Goal: Task Accomplishment & Management: Manage account settings

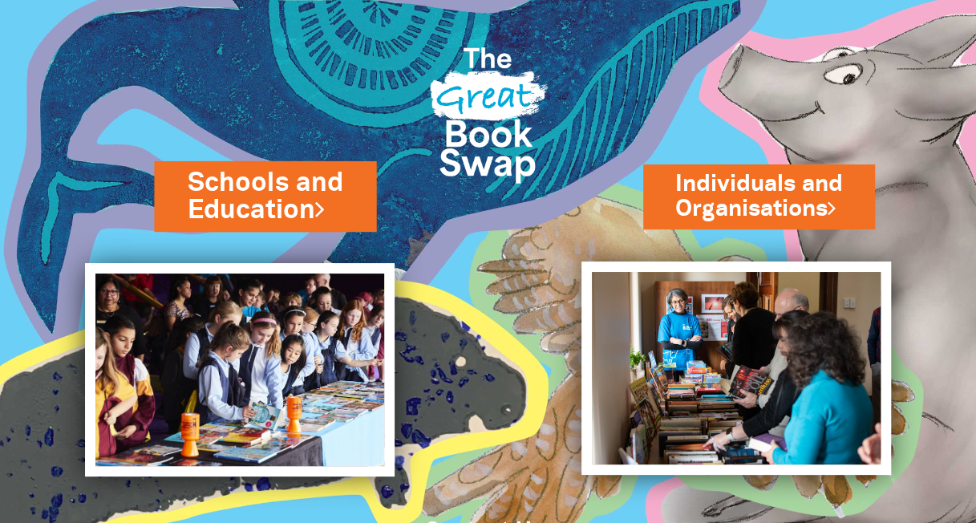
click at [298, 172] on link "Schools and Education" at bounding box center [265, 195] width 155 height 63
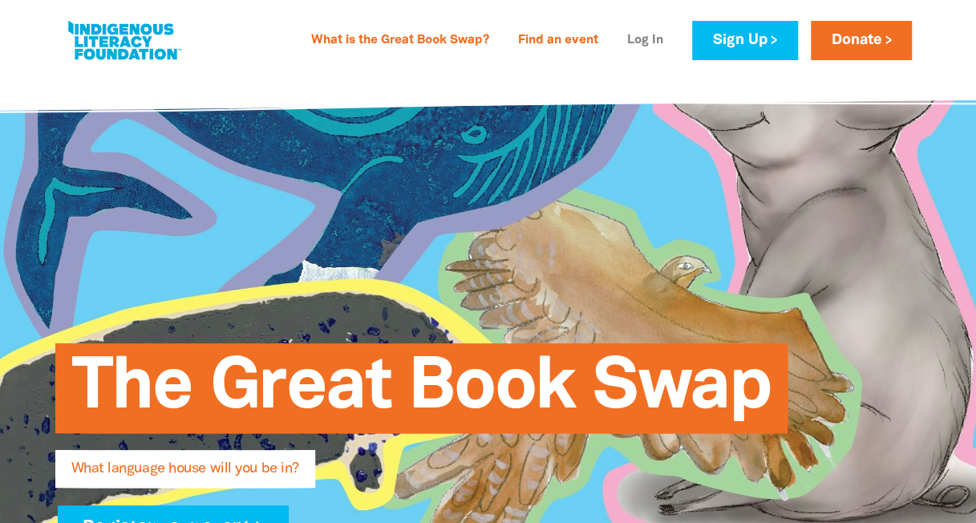
type input "[STREET_ADDRESS]"
click at [637, 42] on link "Log In" at bounding box center [645, 41] width 55 height 26
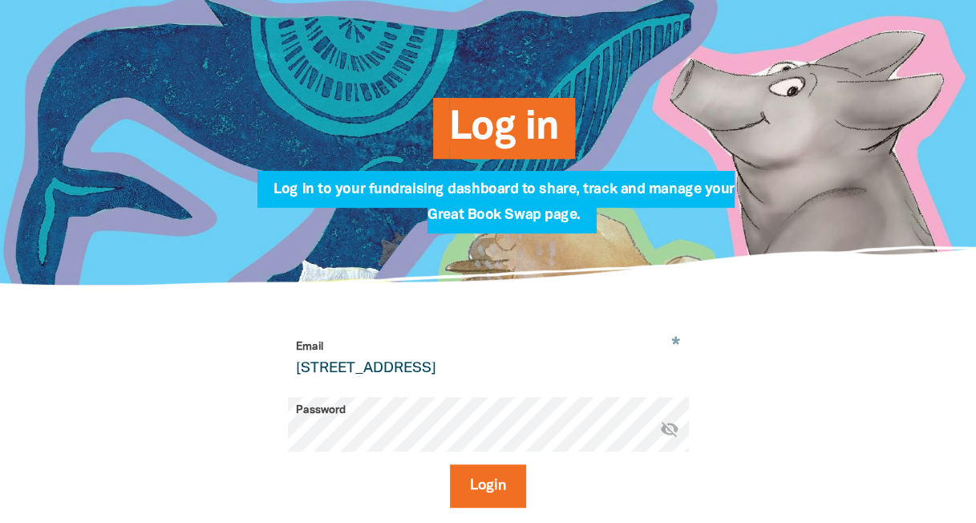
scroll to position [241, 0]
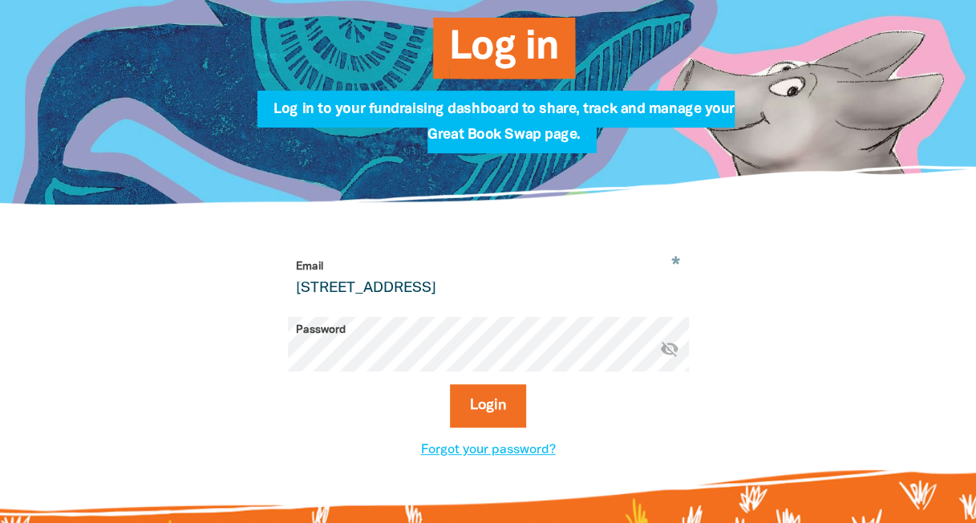
click at [670, 351] on icon "visibility_off" at bounding box center [669, 348] width 19 height 19
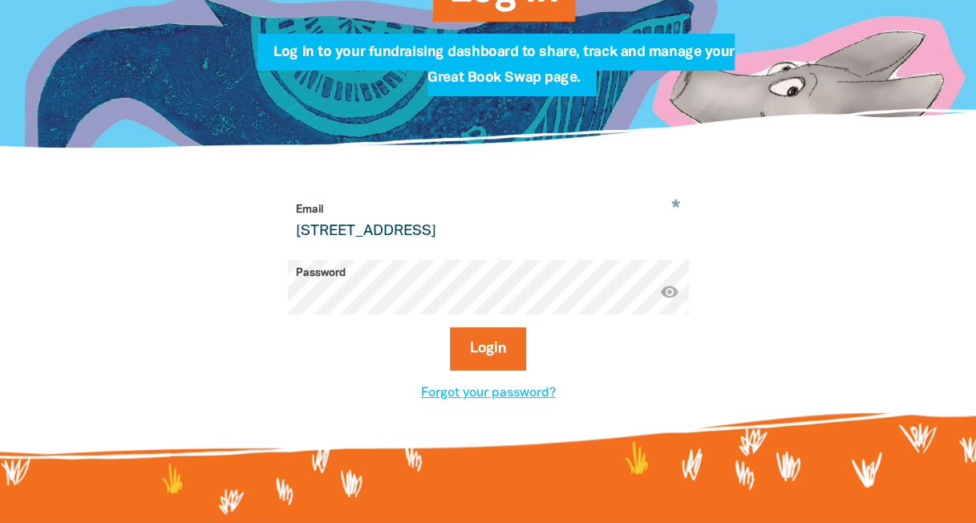
scroll to position [321, 0]
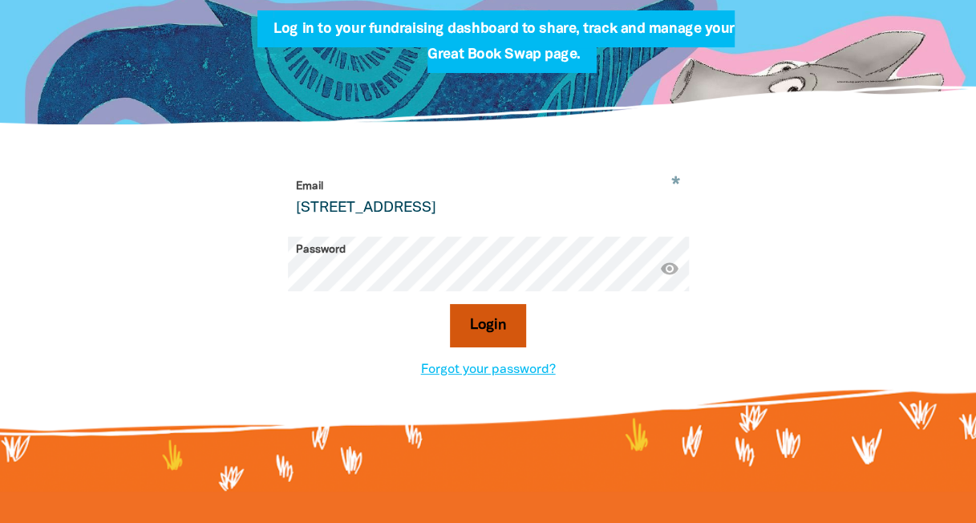
click at [472, 326] on button "Login" at bounding box center [488, 325] width 76 height 43
click at [635, 343] on div "Login" at bounding box center [488, 332] width 401 height 56
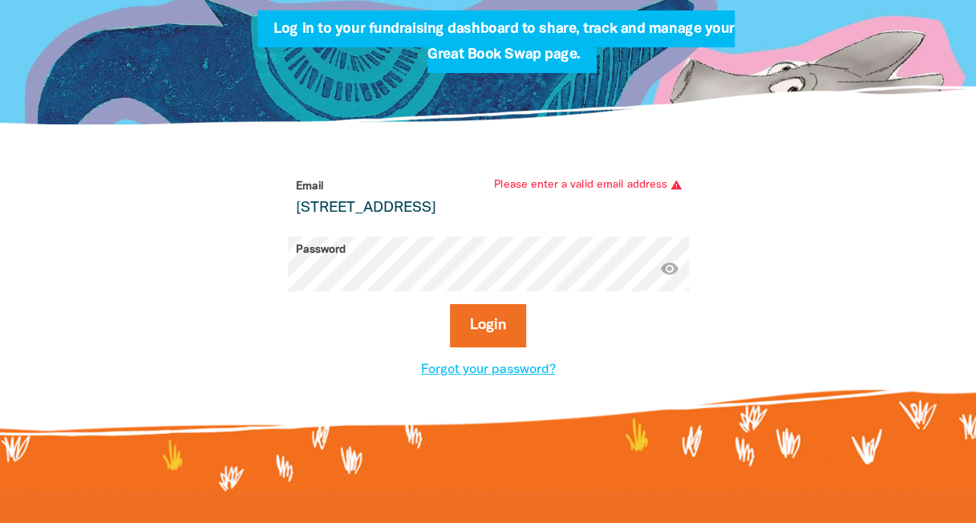
click at [611, 205] on input "[STREET_ADDRESS]" at bounding box center [488, 198] width 401 height 51
type input "[EMAIL_ADDRESS][DOMAIN_NAME]"
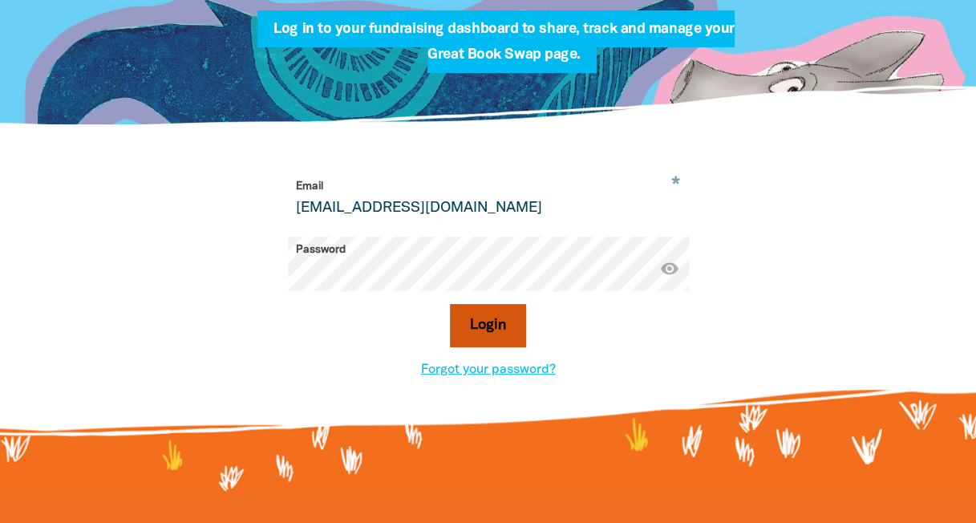
click at [487, 328] on button "Login" at bounding box center [488, 325] width 76 height 43
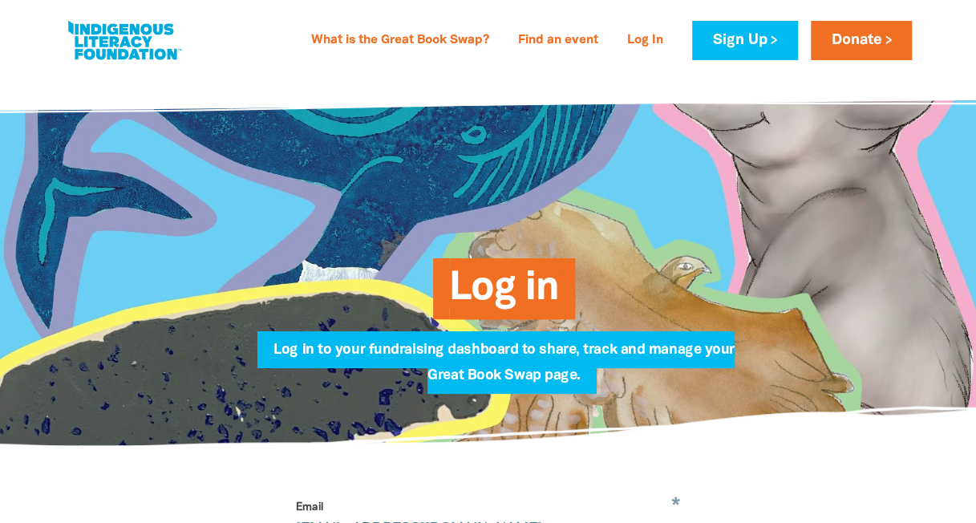
select select "primary-school"
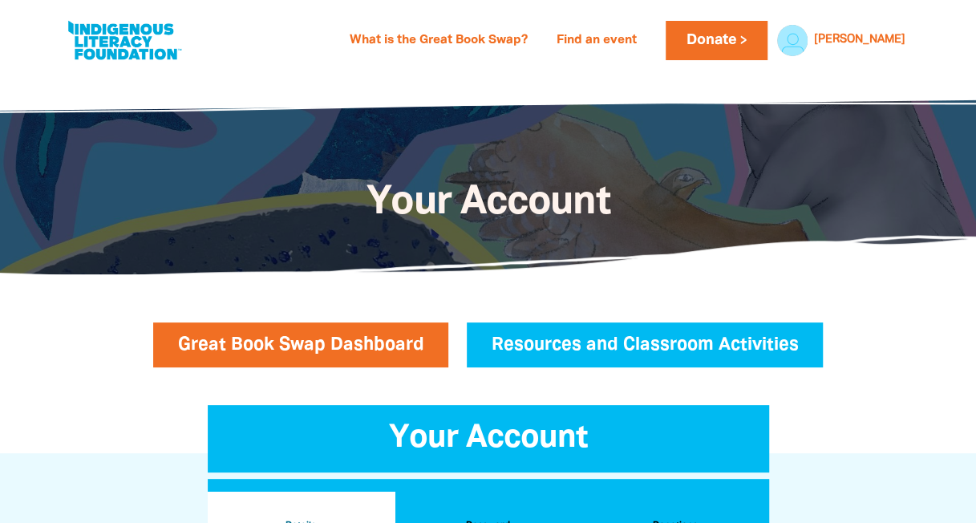
scroll to position [547, 0]
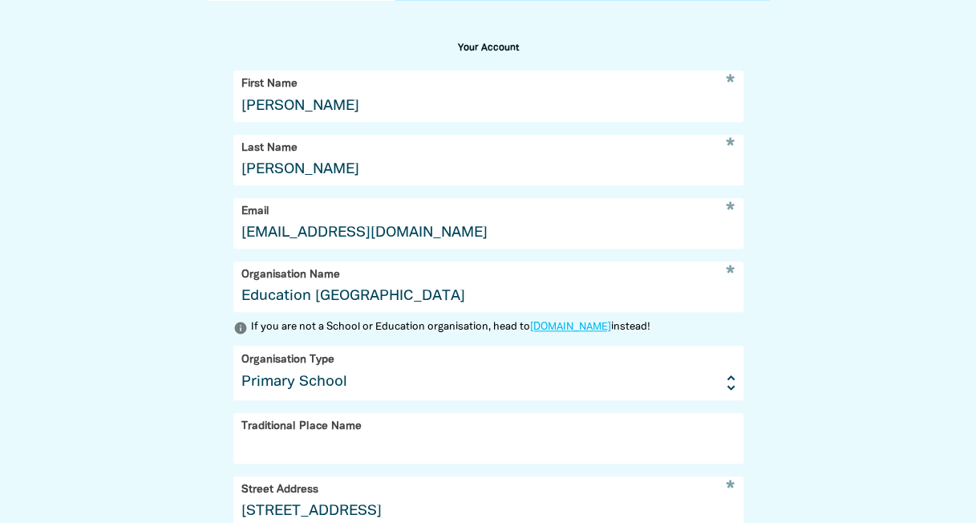
click at [487, 328] on div "* Organisation Name Education Queensland info If you are not a School or Educat…" at bounding box center [488, 299] width 510 height 74
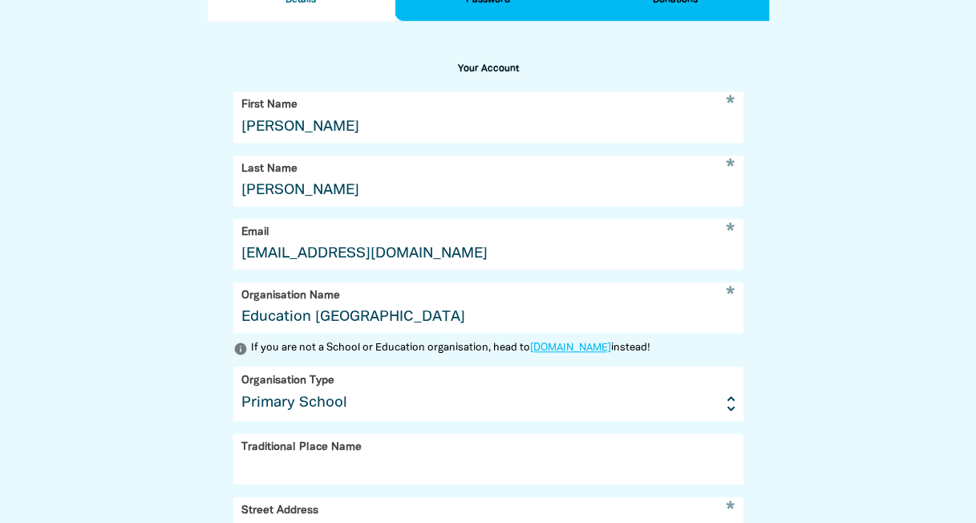
scroll to position [788, 0]
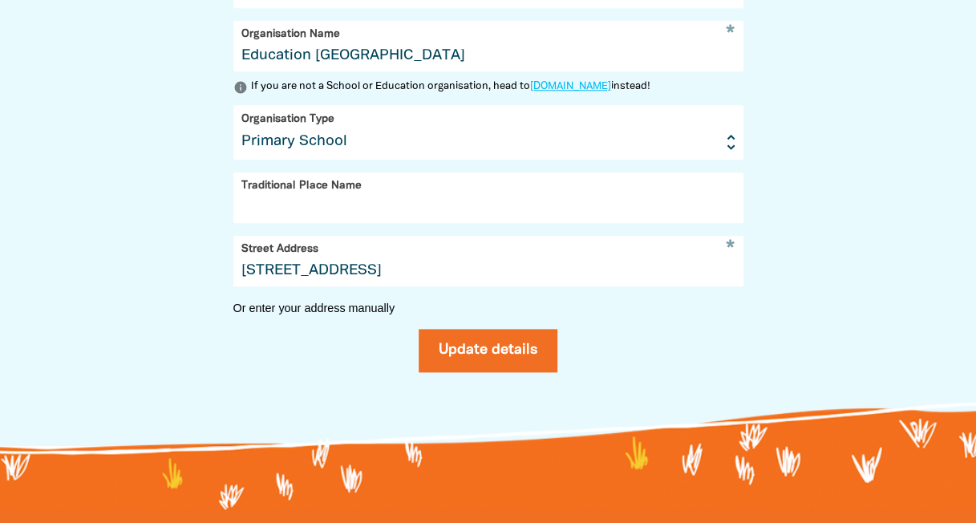
click at [400, 222] on input "Traditional Place Name" at bounding box center [488, 197] width 510 height 51
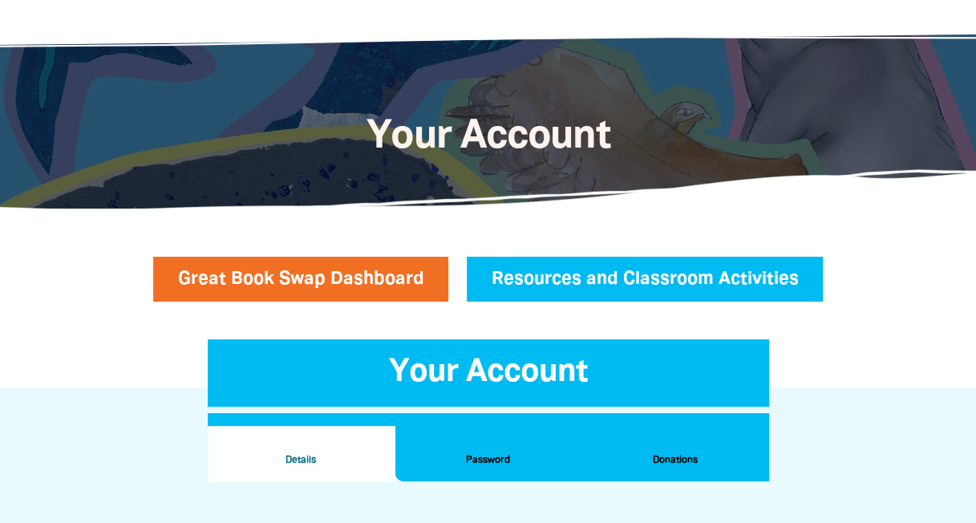
scroll to position [306, 0]
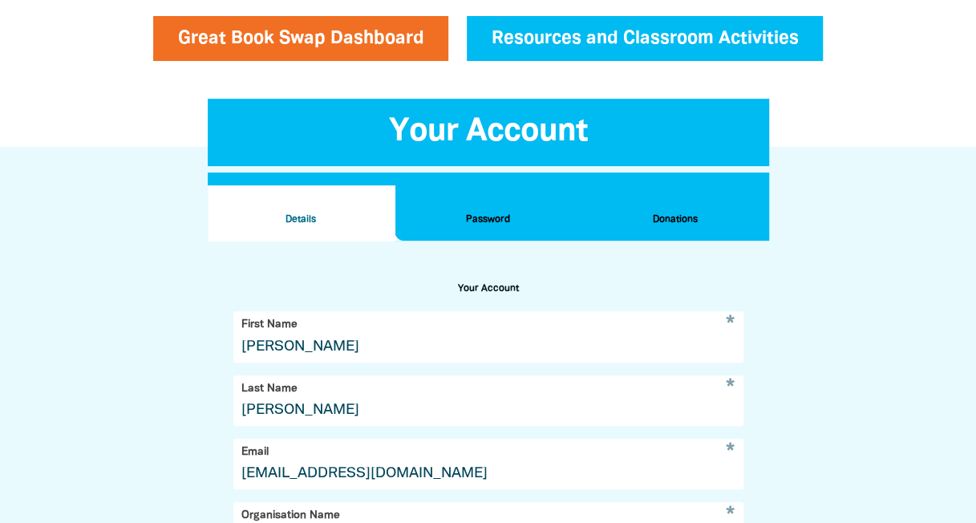
click at [535, 221] on h2 "Password" at bounding box center [488, 220] width 161 height 18
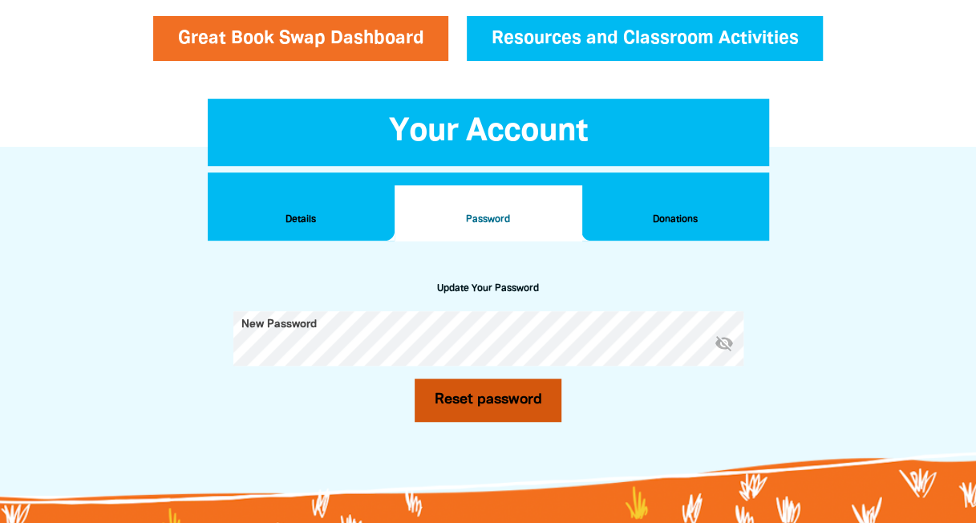
click at [469, 408] on button "Reset password" at bounding box center [489, 400] width 148 height 43
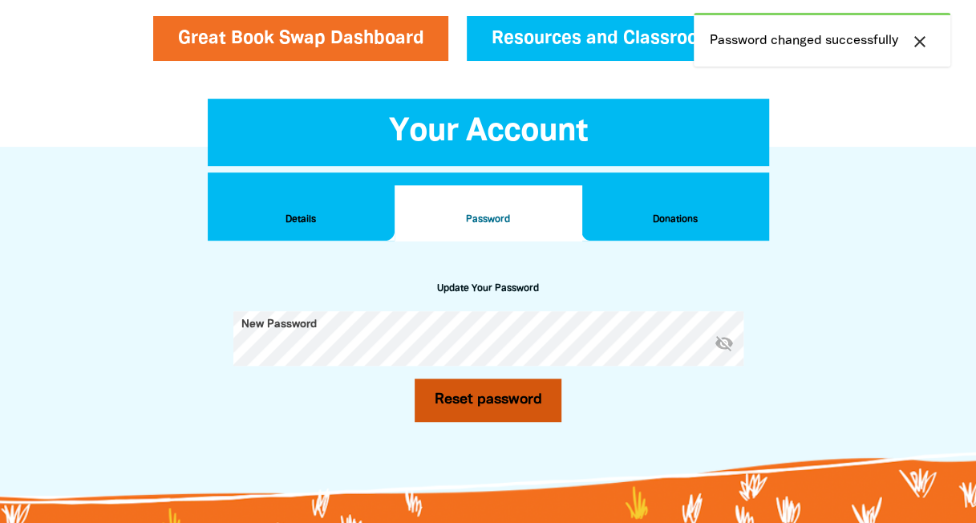
scroll to position [547, 0]
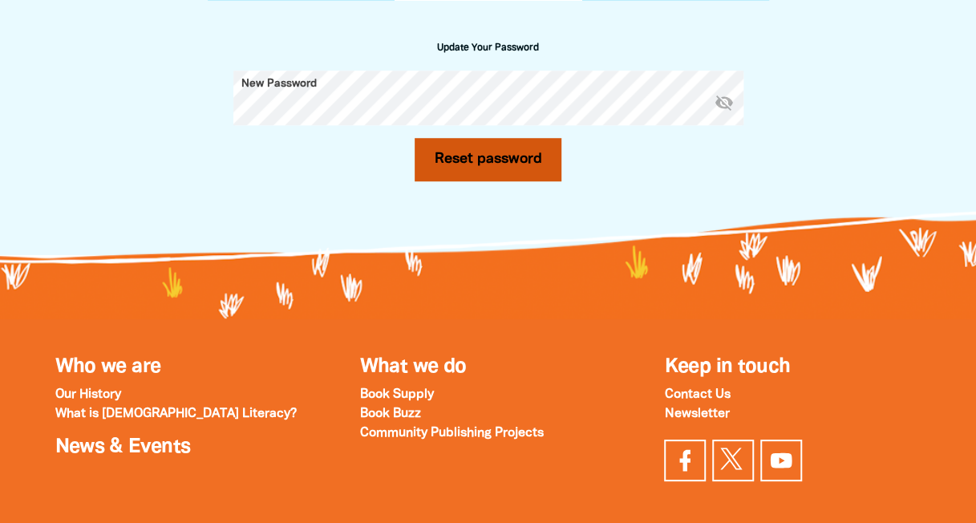
click at [552, 160] on button "Reset password" at bounding box center [489, 159] width 148 height 43
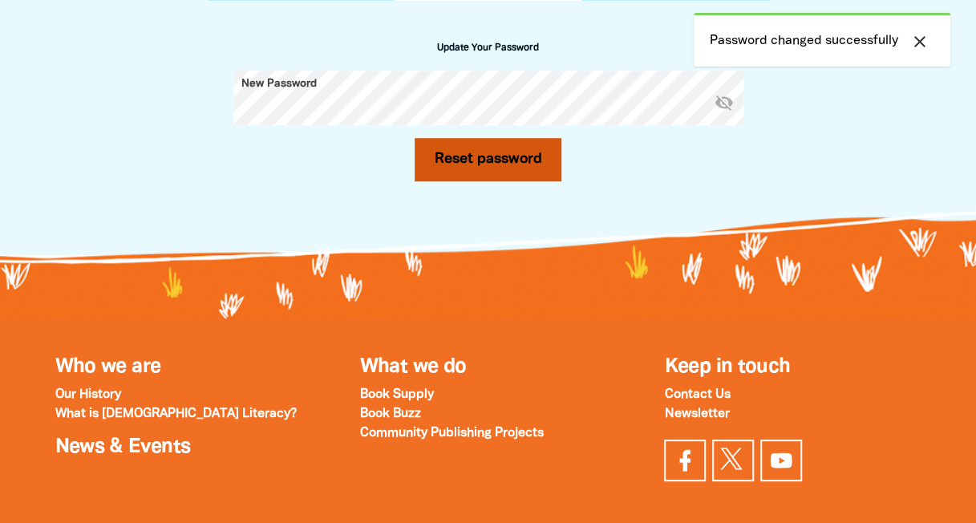
click at [474, 166] on button "Reset password" at bounding box center [489, 159] width 148 height 43
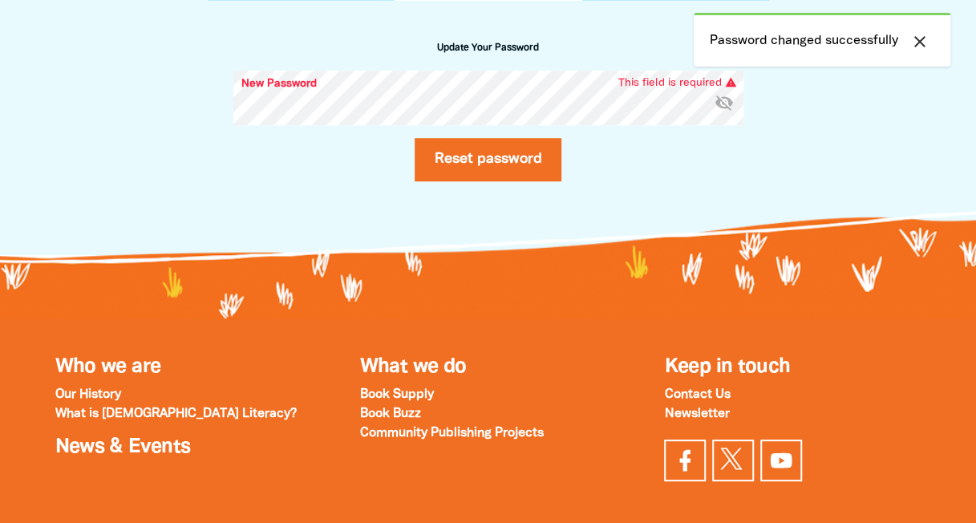
click at [918, 43] on icon "close" at bounding box center [920, 41] width 19 height 19
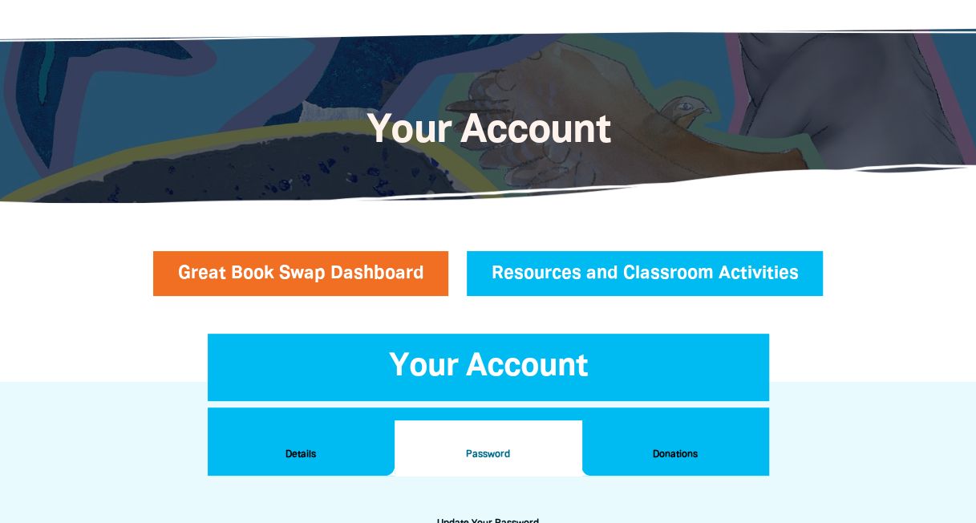
scroll to position [0, 0]
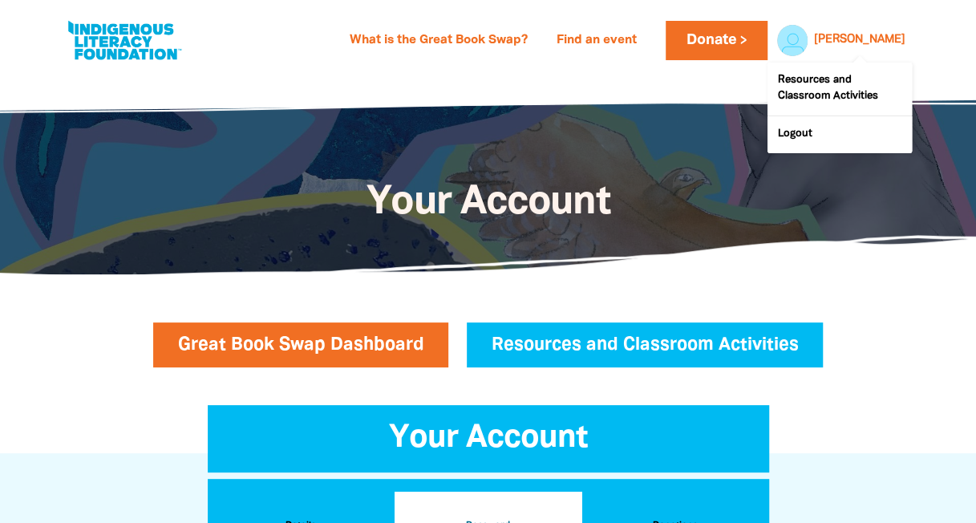
click at [883, 43] on link "Michelle" at bounding box center [859, 39] width 91 height 11
